Goal: Connect with others: Connect with others

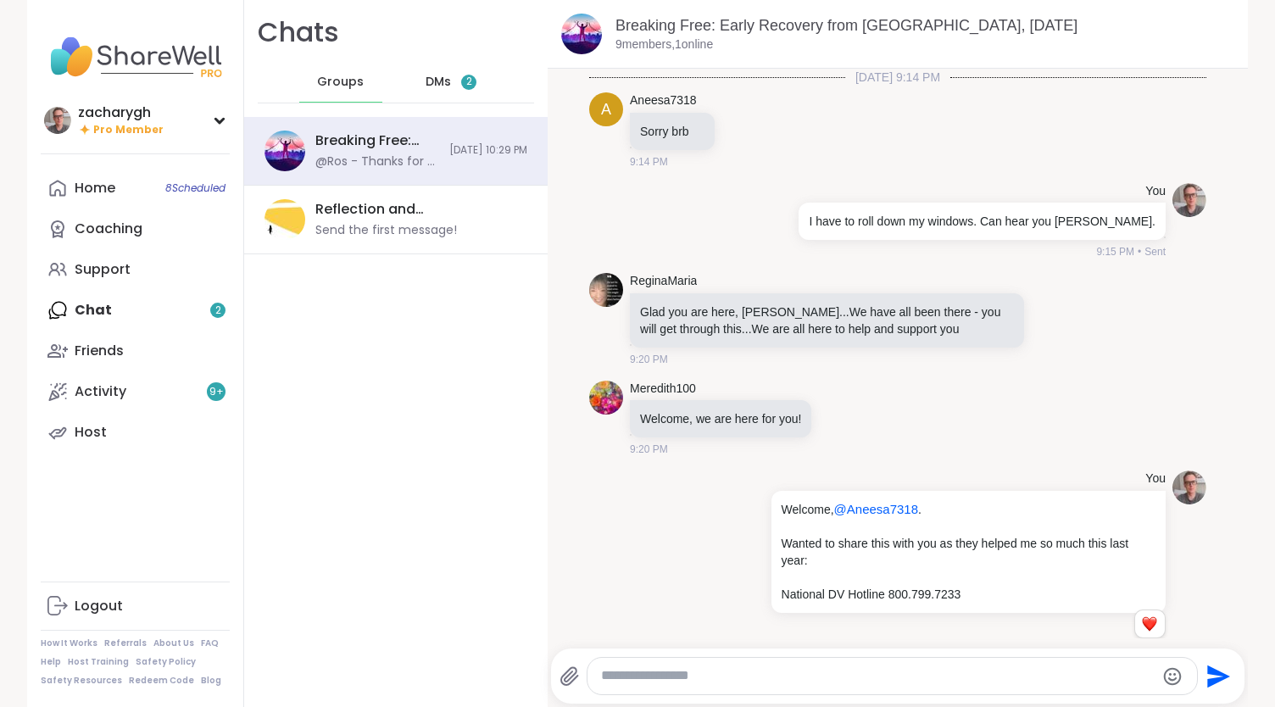
scroll to position [2169, 0]
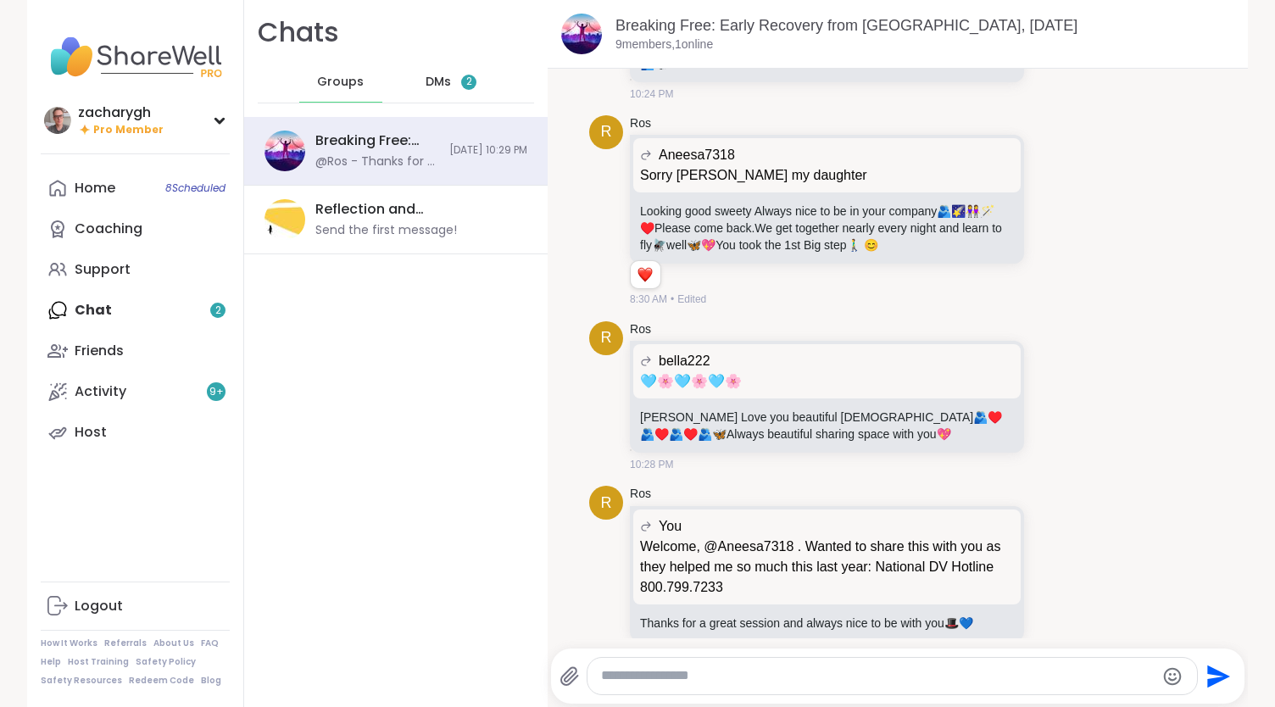
click at [432, 81] on span "DMs" at bounding box center [438, 82] width 25 height 17
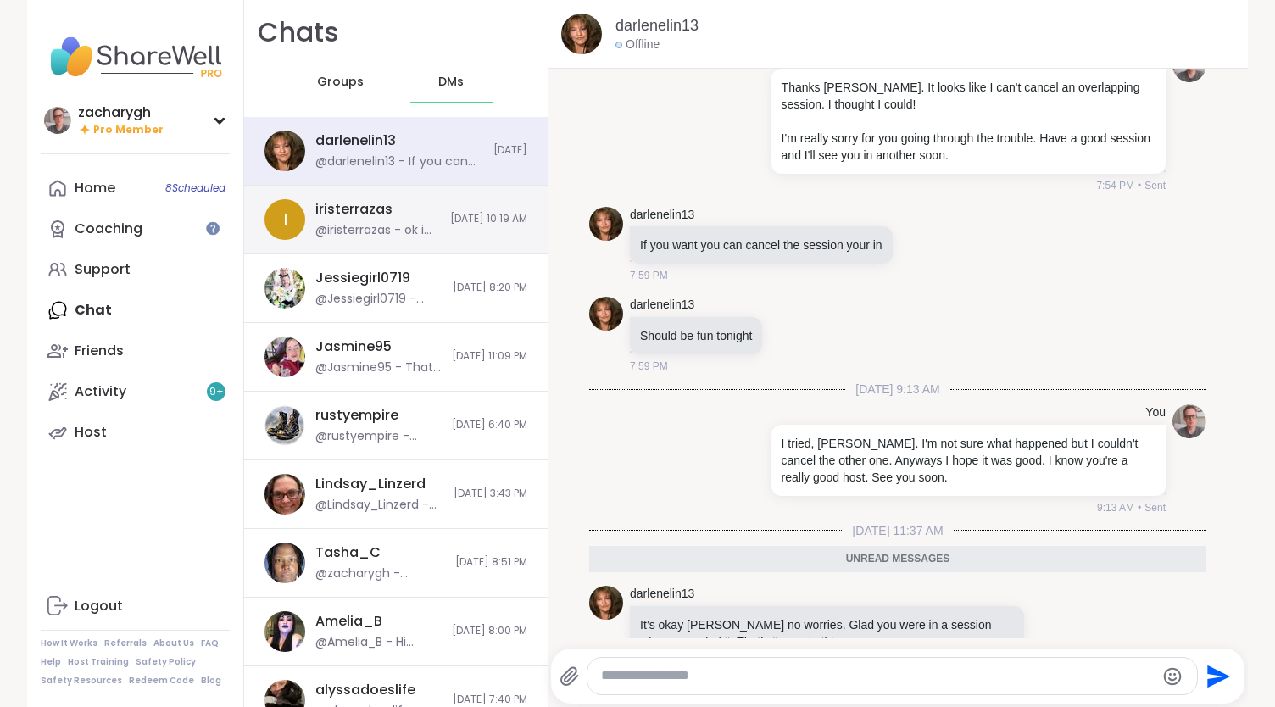
click at [375, 226] on div "@iristerrazas - ok i will," at bounding box center [377, 230] width 125 height 17
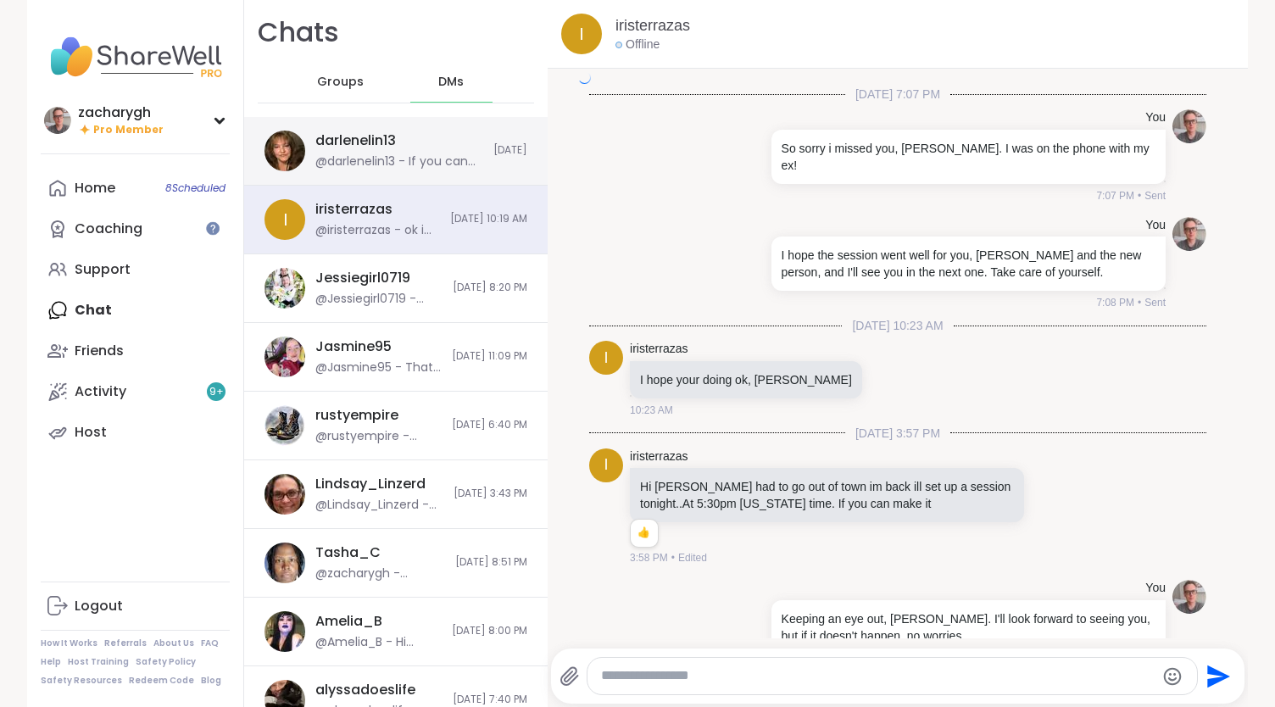
scroll to position [8291, 0]
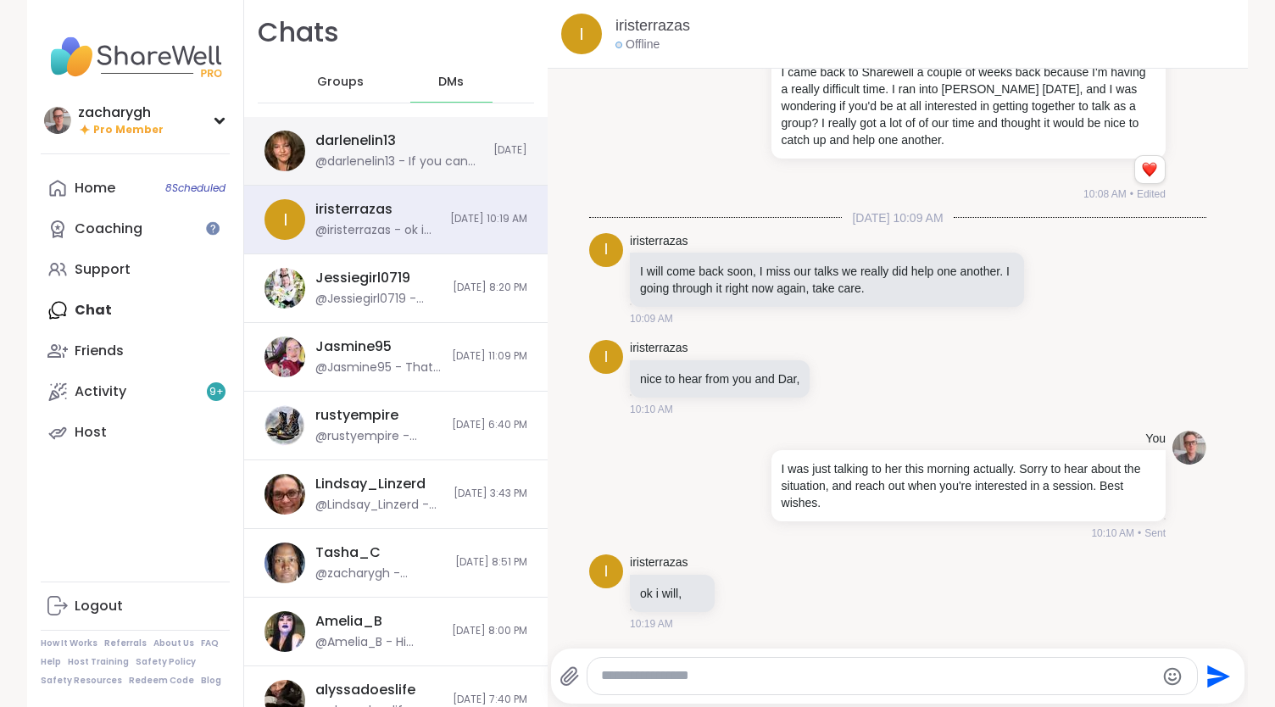
click at [393, 168] on div "@darlenelin13 - If you can go to coach T tonight I’m going she might be able to…" at bounding box center [399, 161] width 168 height 17
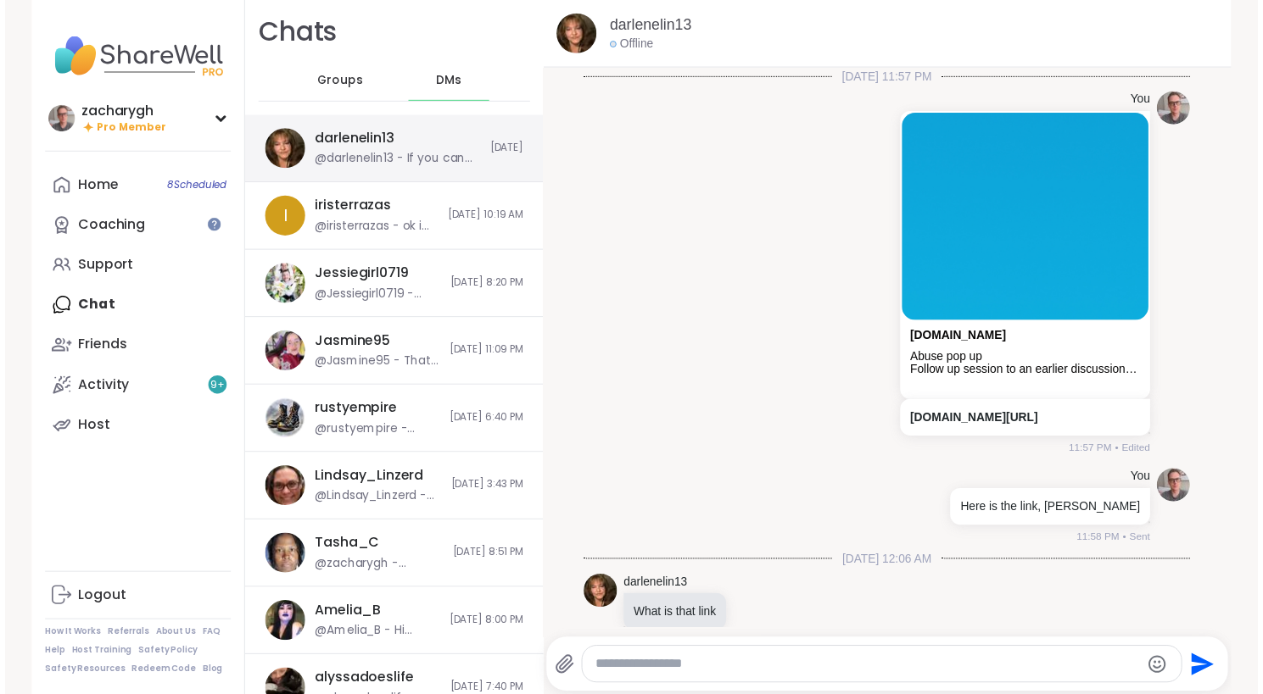
scroll to position [20879, 0]
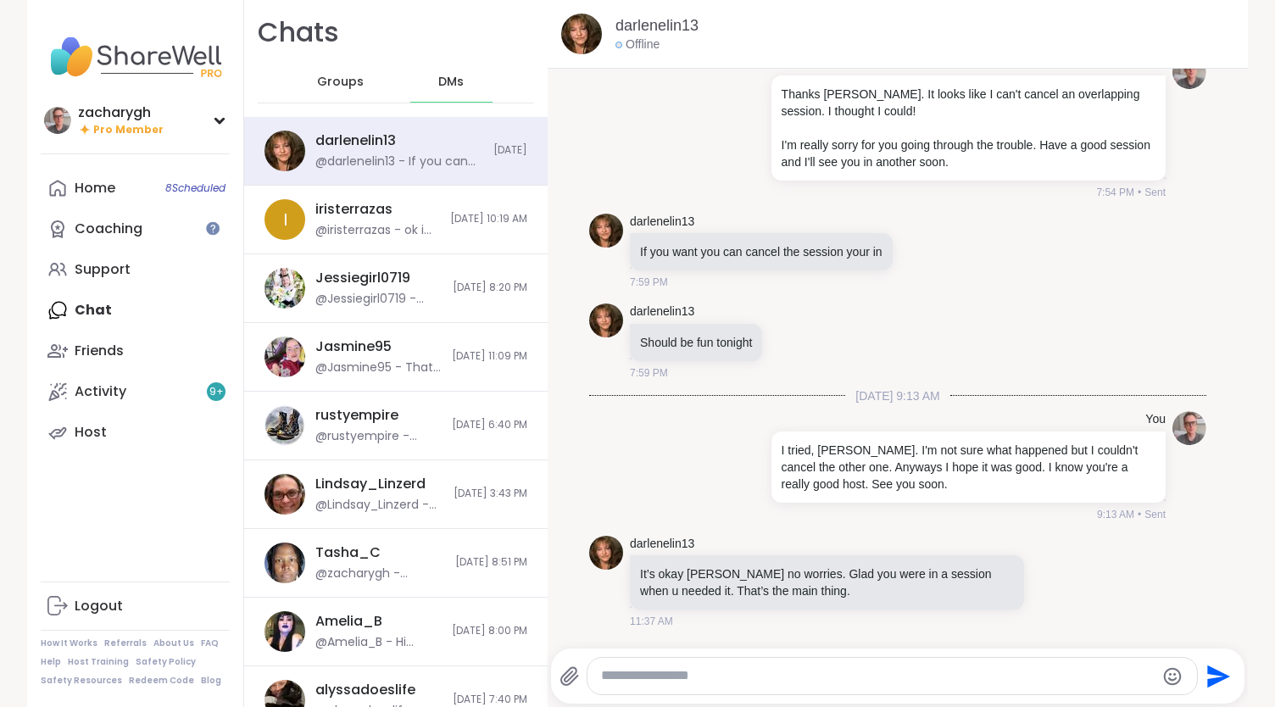
click at [756, 675] on textarea "Type your message" at bounding box center [878, 676] width 554 height 18
click at [112, 192] on link "Home 8 Scheduled" at bounding box center [135, 188] width 189 height 41
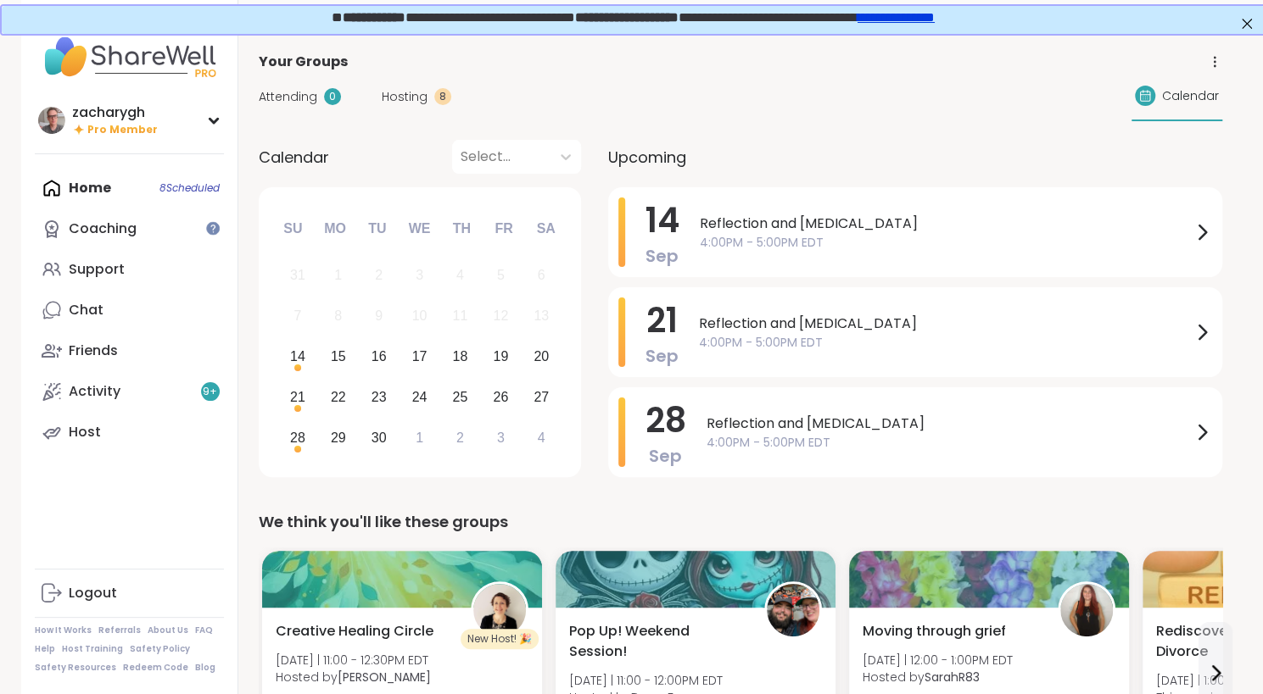
click at [393, 105] on span "Hosting" at bounding box center [405, 97] width 46 height 18
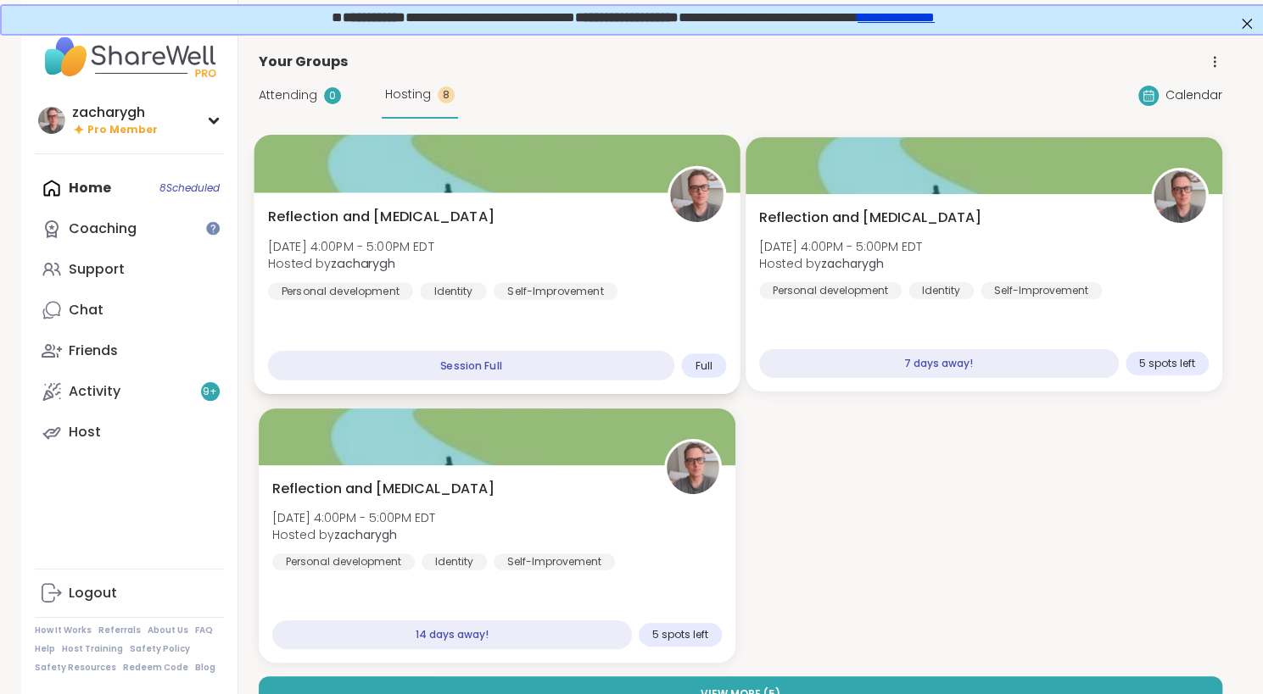
click at [493, 211] on span "Reflection and Self-improvement" at bounding box center [380, 217] width 226 height 20
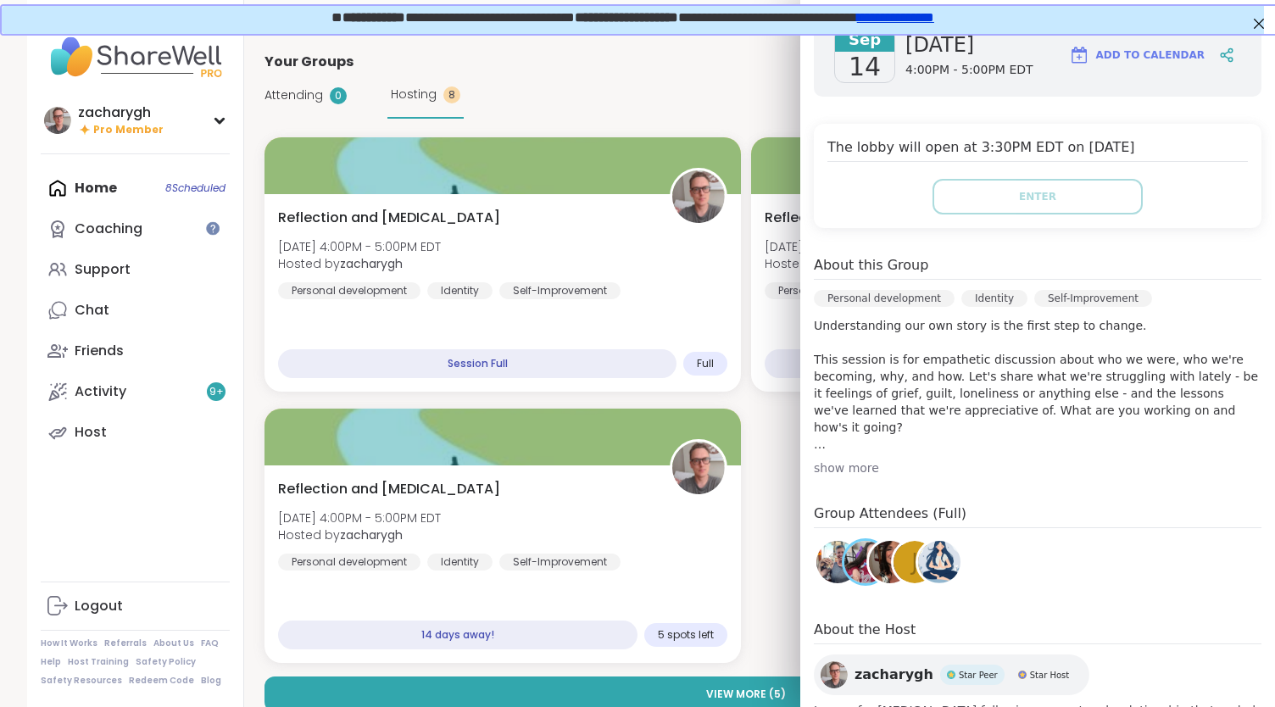
scroll to position [258, 0]
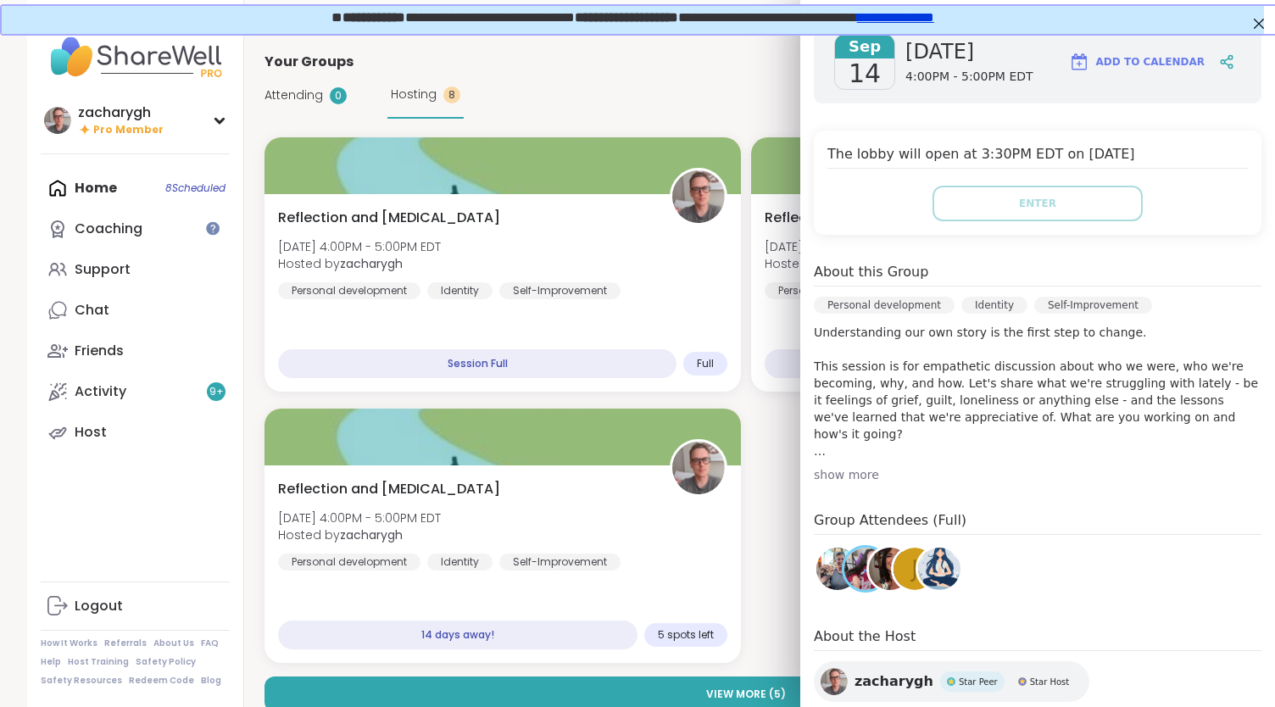
click at [921, 548] on img at bounding box center [939, 569] width 42 height 42
click at [894, 548] on div "j" at bounding box center [915, 569] width 42 height 42
click at [869, 548] on img at bounding box center [890, 569] width 42 height 42
click at [827, 548] on img at bounding box center [838, 569] width 42 height 42
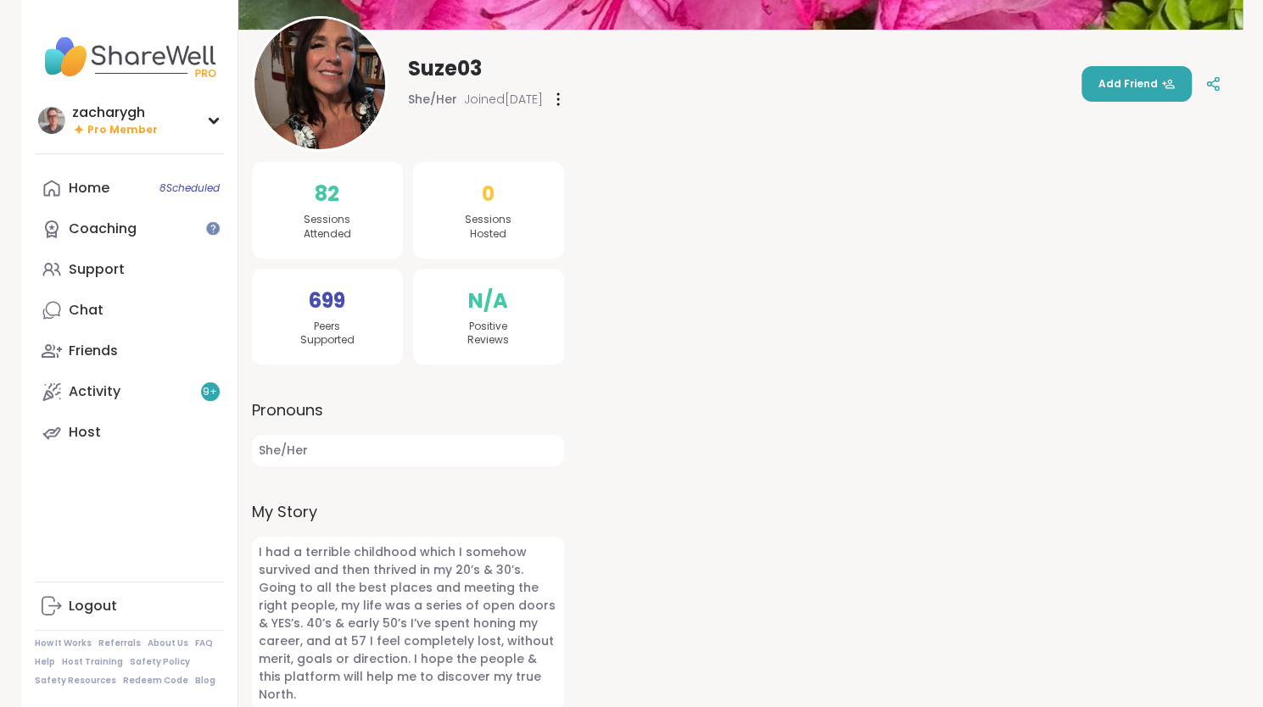
scroll to position [120, 0]
